Goal: Information Seeking & Learning: Learn about a topic

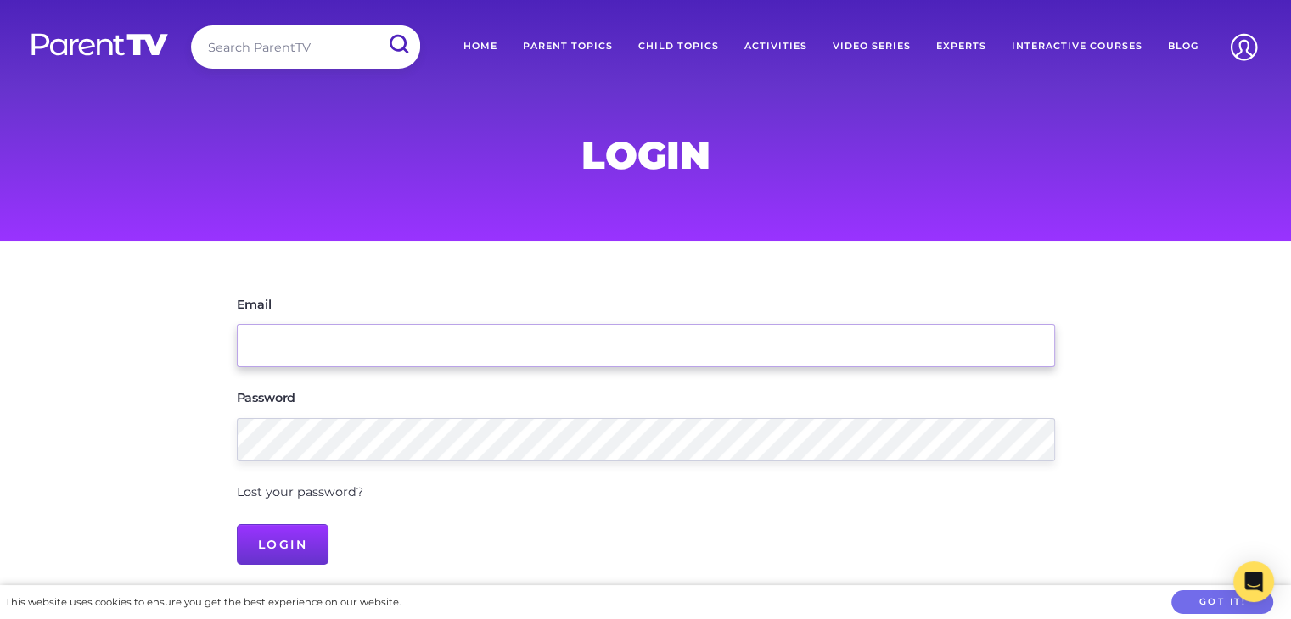
click at [367, 346] on input "Email" at bounding box center [646, 345] width 818 height 43
type input "[EMAIL_ADDRESS][DOMAIN_NAME]"
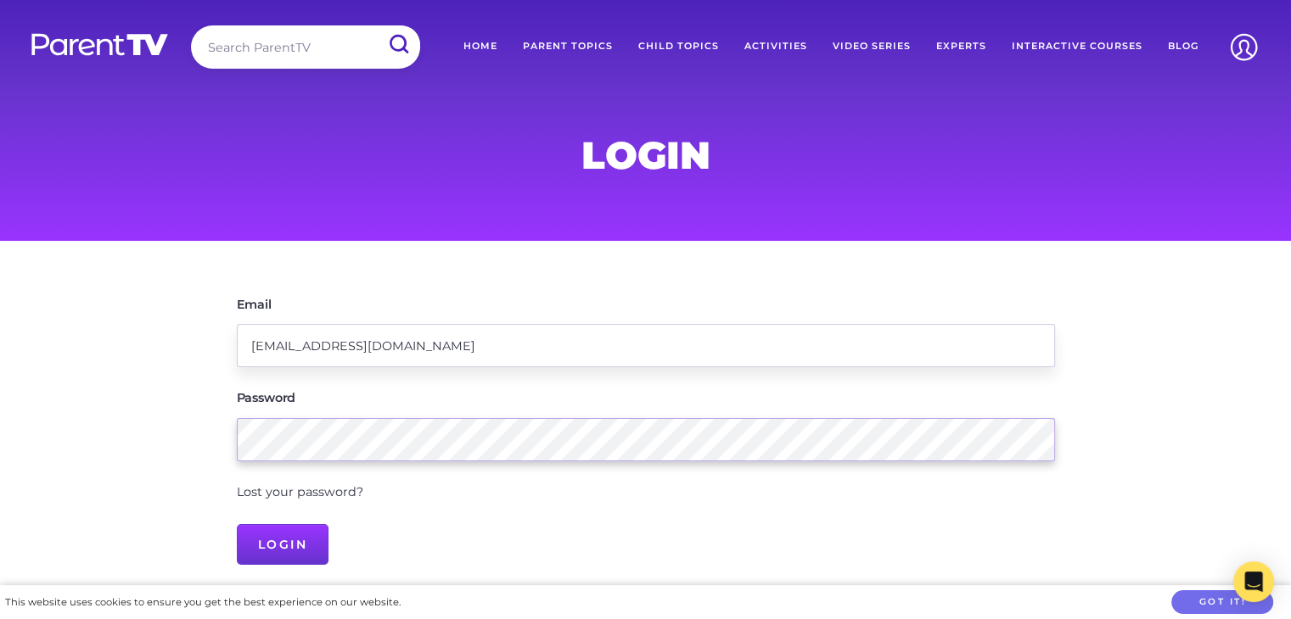
click at [237, 524] on input "Login" at bounding box center [283, 544] width 92 height 41
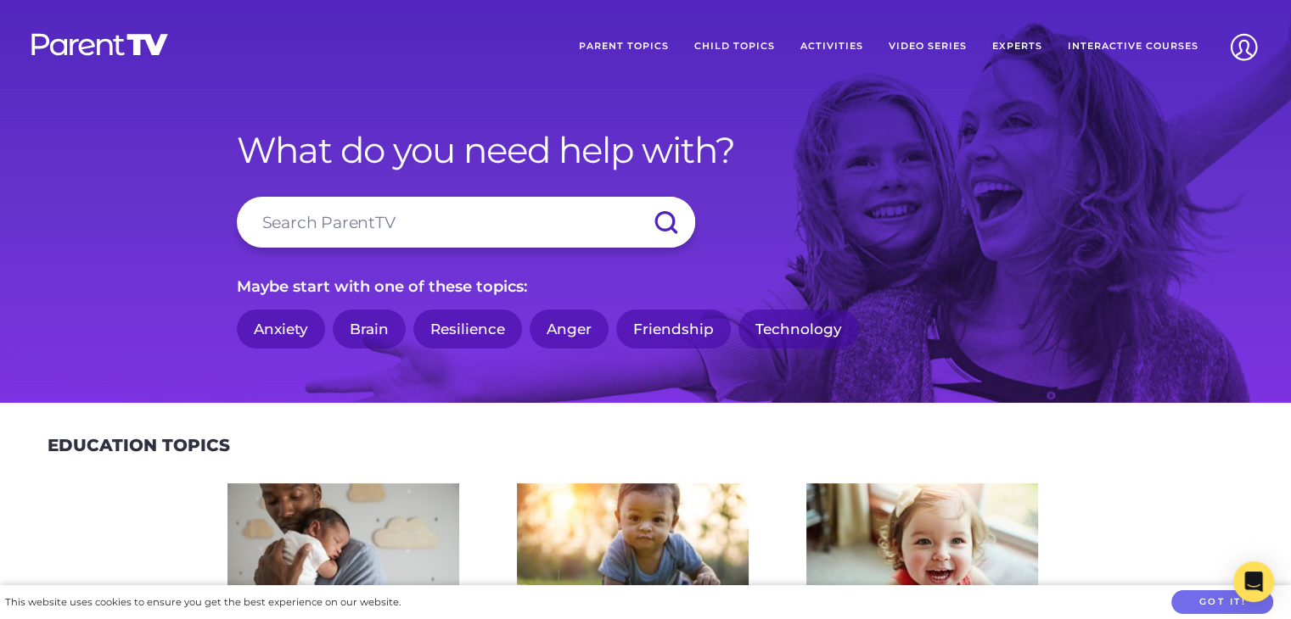
click at [506, 225] on input "search" at bounding box center [466, 222] width 458 height 51
type input "bottle hygiene"
click at [636, 197] on input "submit" at bounding box center [665, 222] width 59 height 51
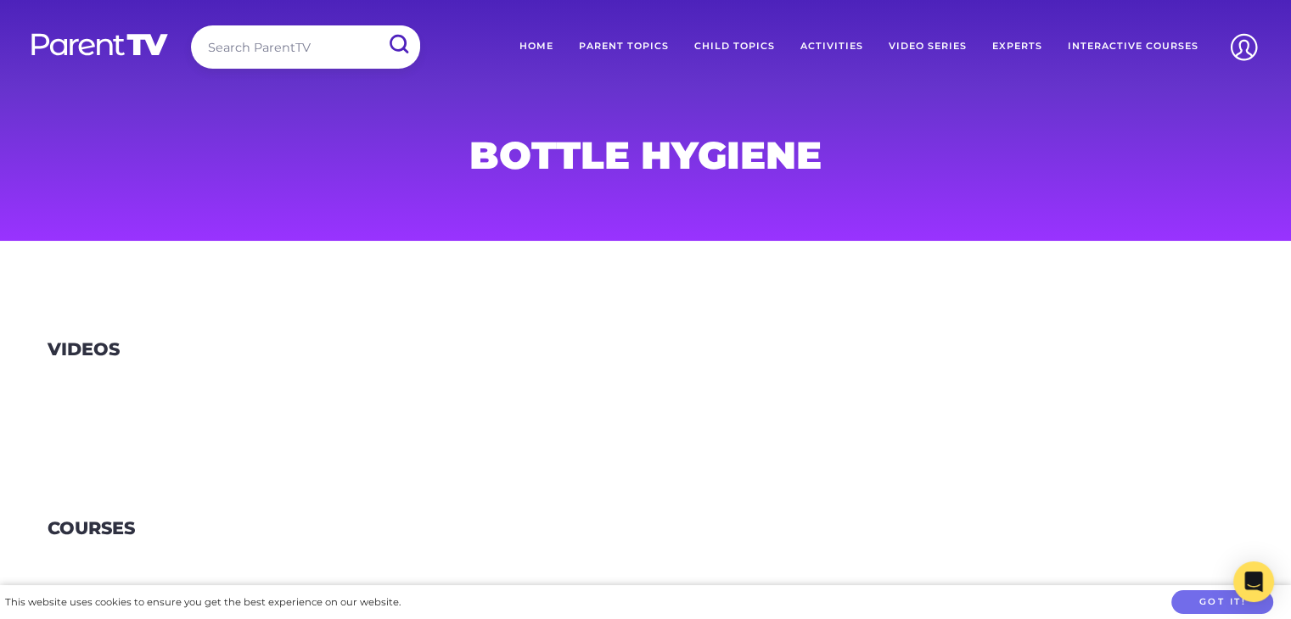
click at [291, 39] on input "search" at bounding box center [305, 46] width 229 height 43
type input "bottle"
click at [376, 25] on input "submit" at bounding box center [398, 44] width 44 height 38
